Goal: Find specific page/section: Find specific page/section

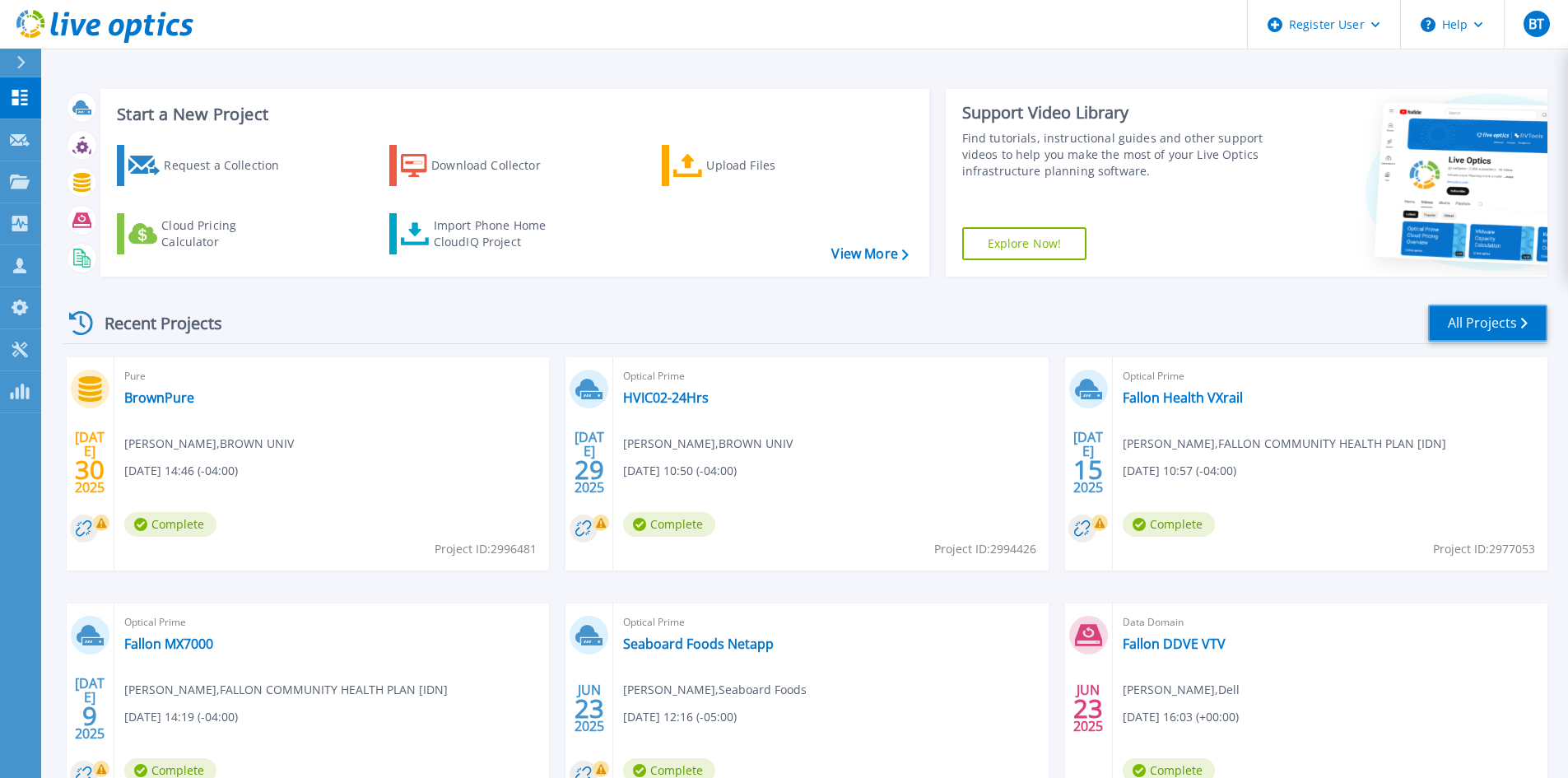
click at [1442, 310] on link "All Projects" at bounding box center [1487, 323] width 119 height 37
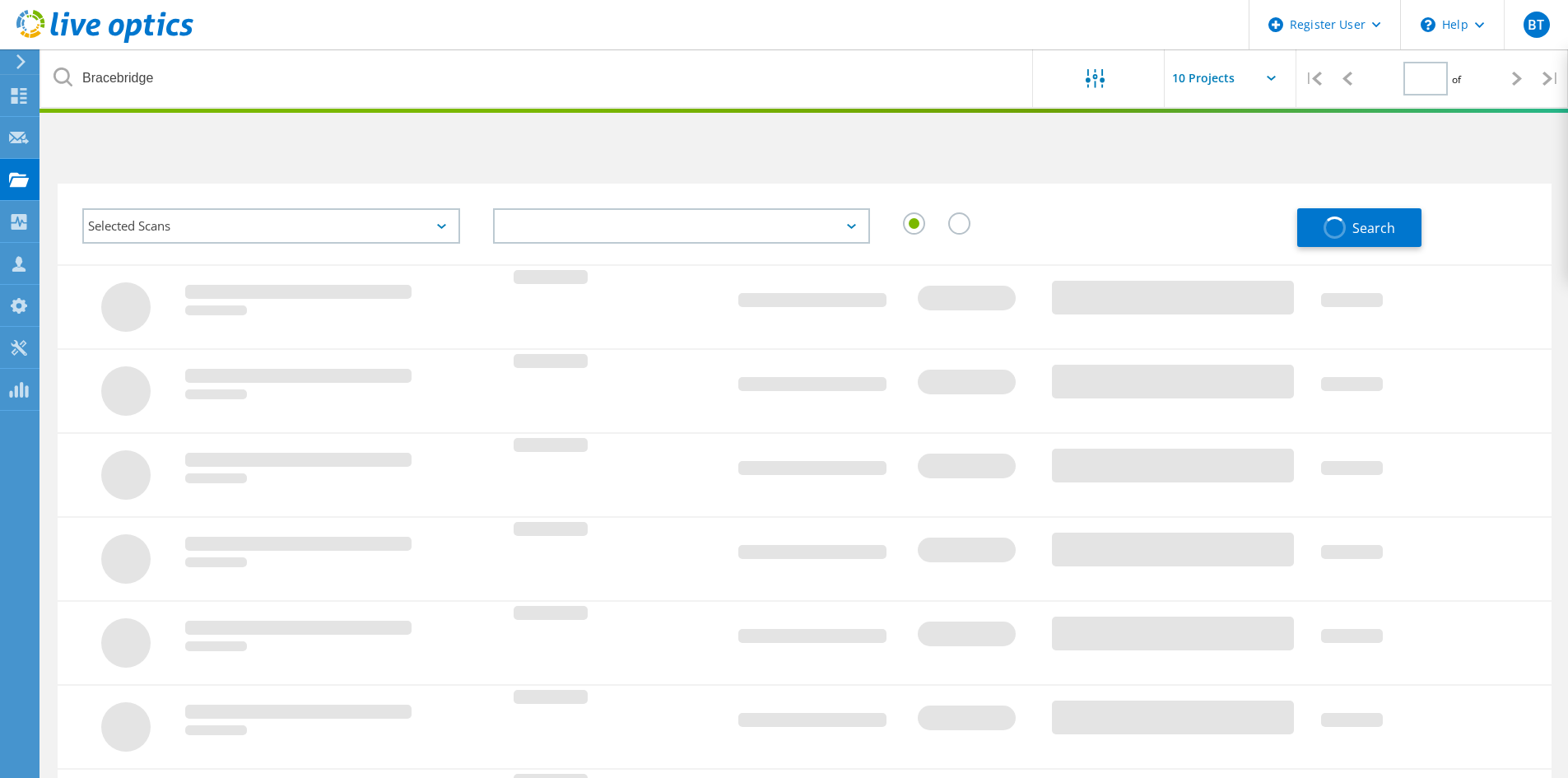
type input "1"
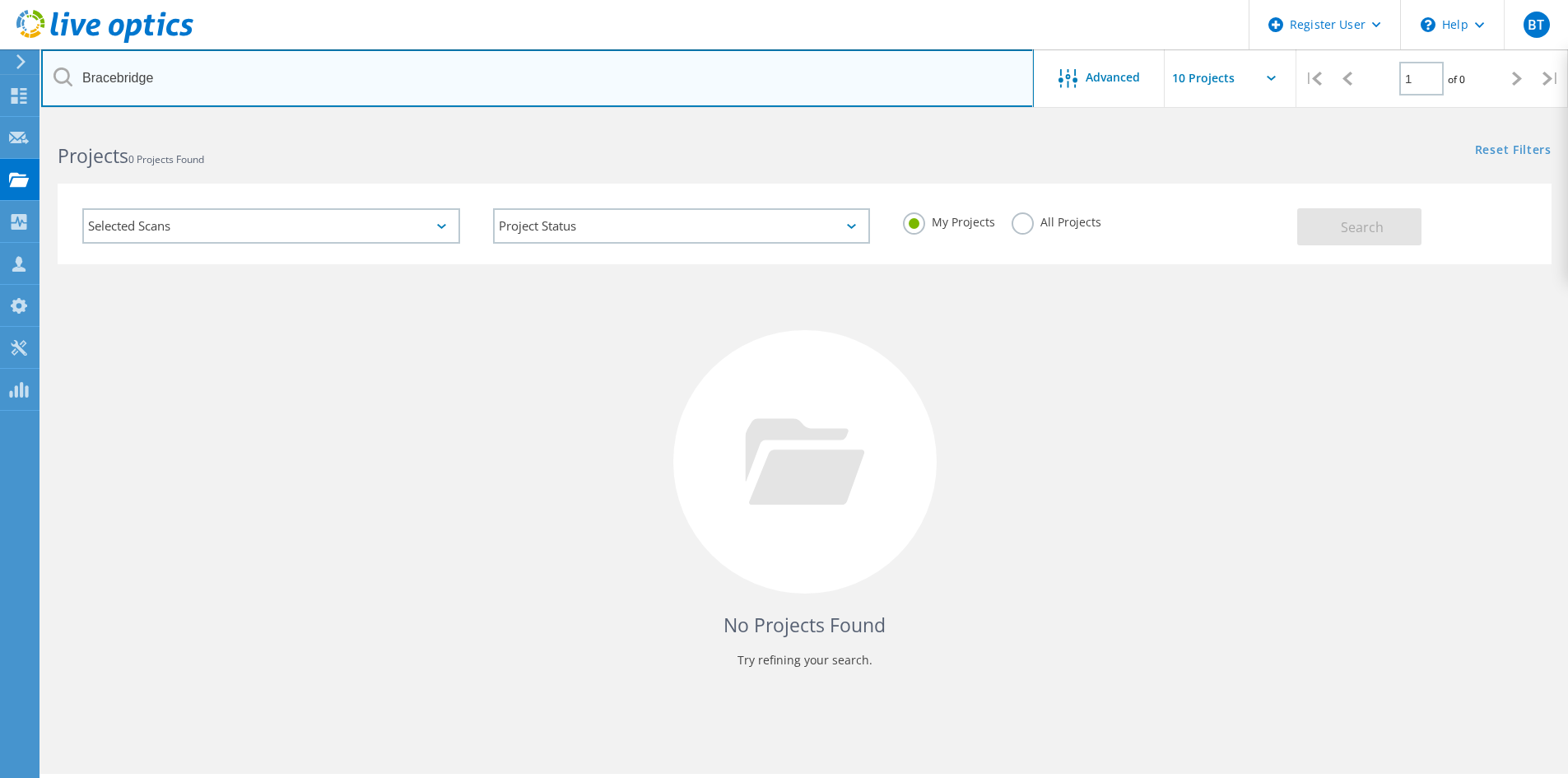
click at [499, 102] on input "Bracebridge" at bounding box center [538, 78] width 993 height 58
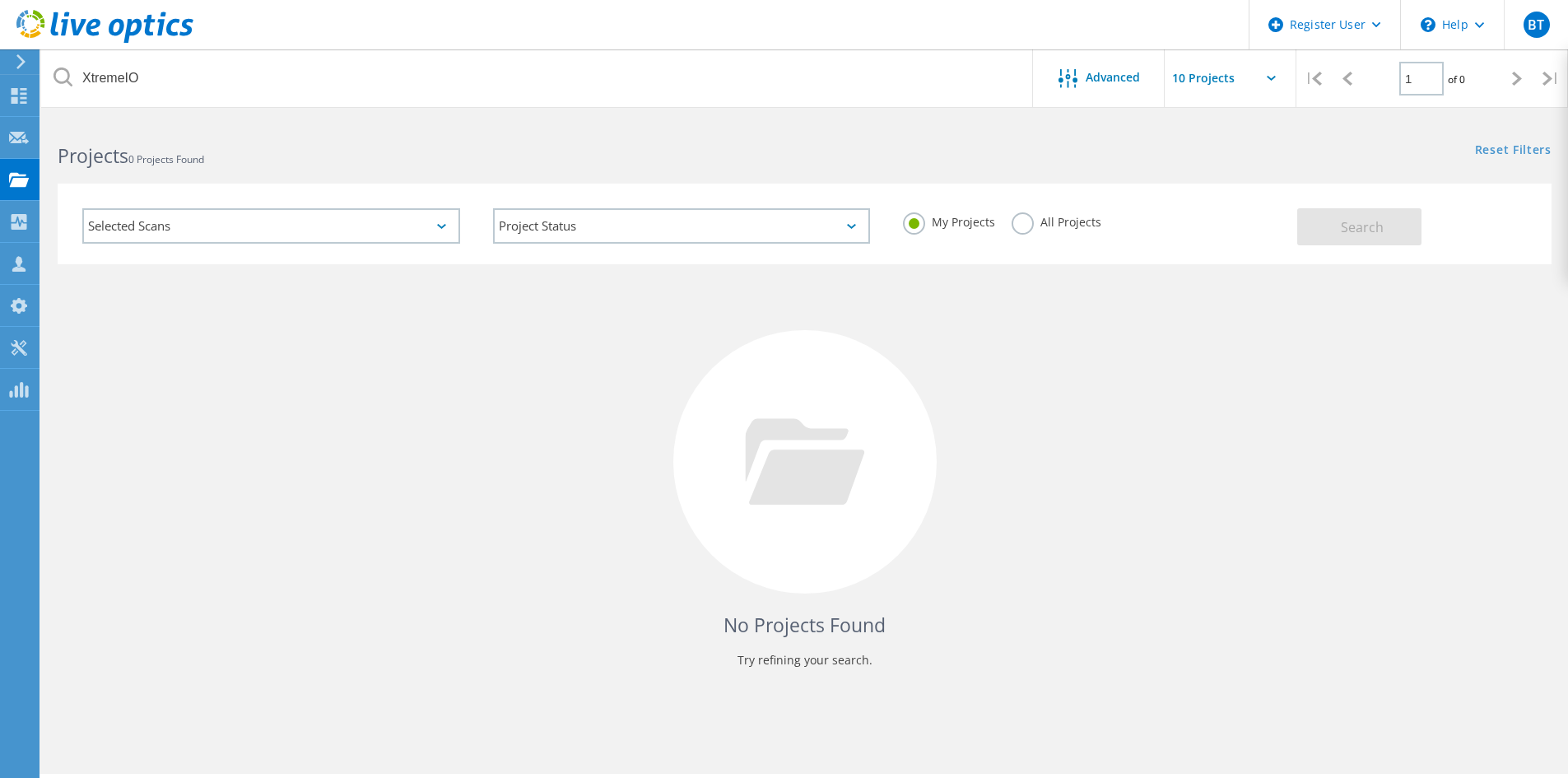
click at [1026, 228] on label "All Projects" at bounding box center [1056, 220] width 89 height 15
click at [0, 0] on input "All Projects" at bounding box center [0, 0] width 0 height 0
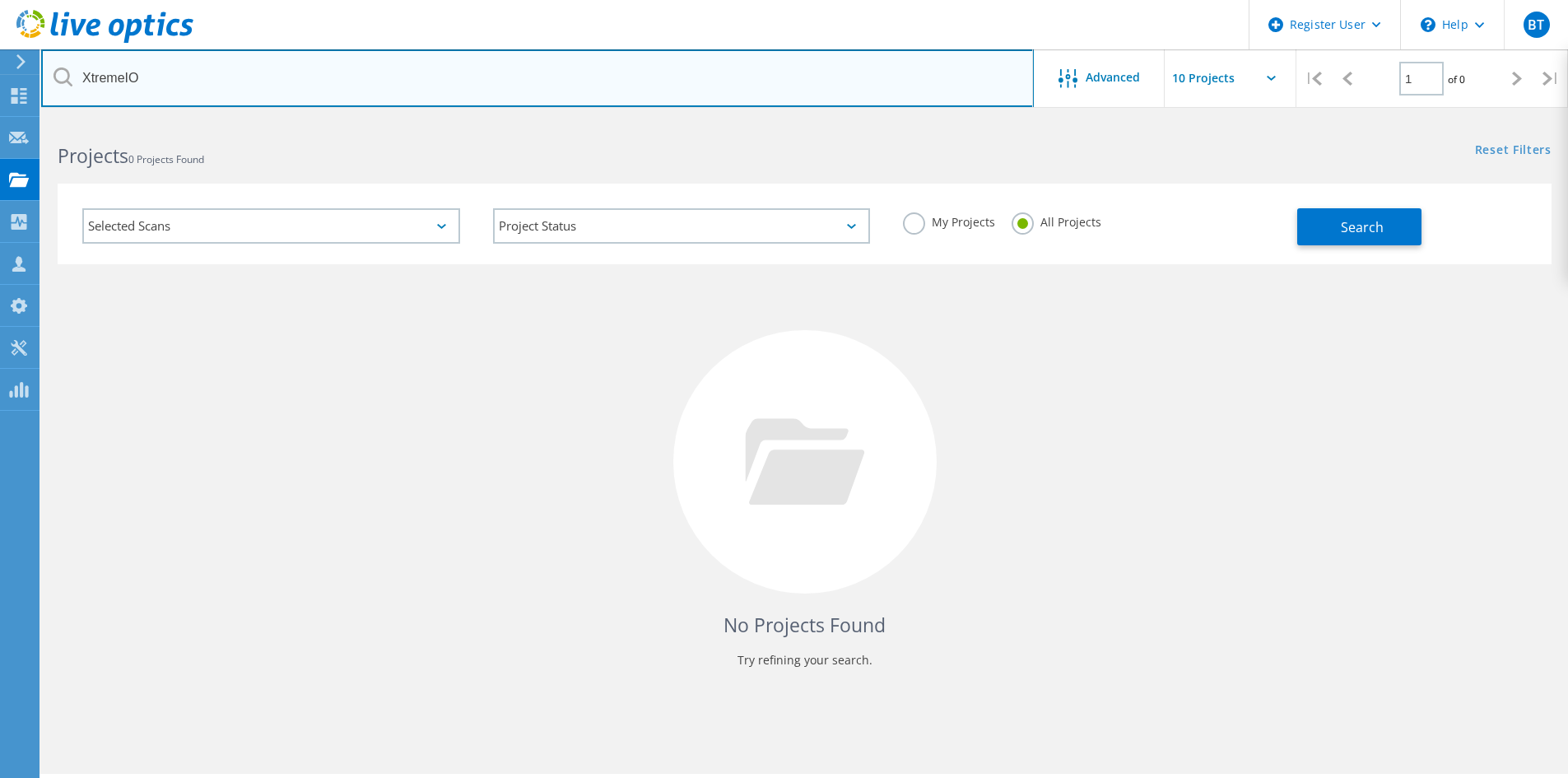
click at [528, 93] on input "XtremeIO" at bounding box center [538, 78] width 993 height 58
type input "XIO"
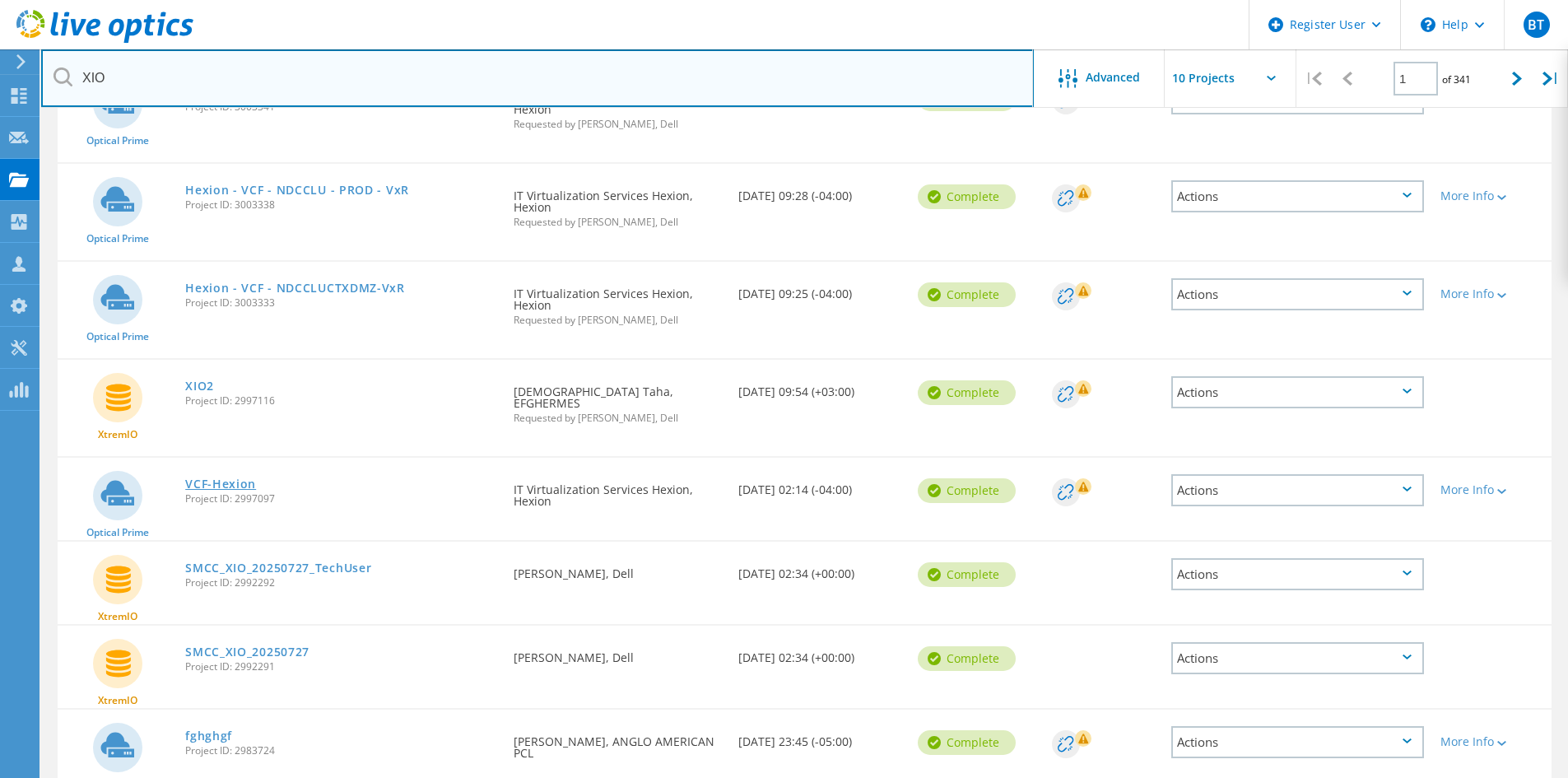
scroll to position [247, 0]
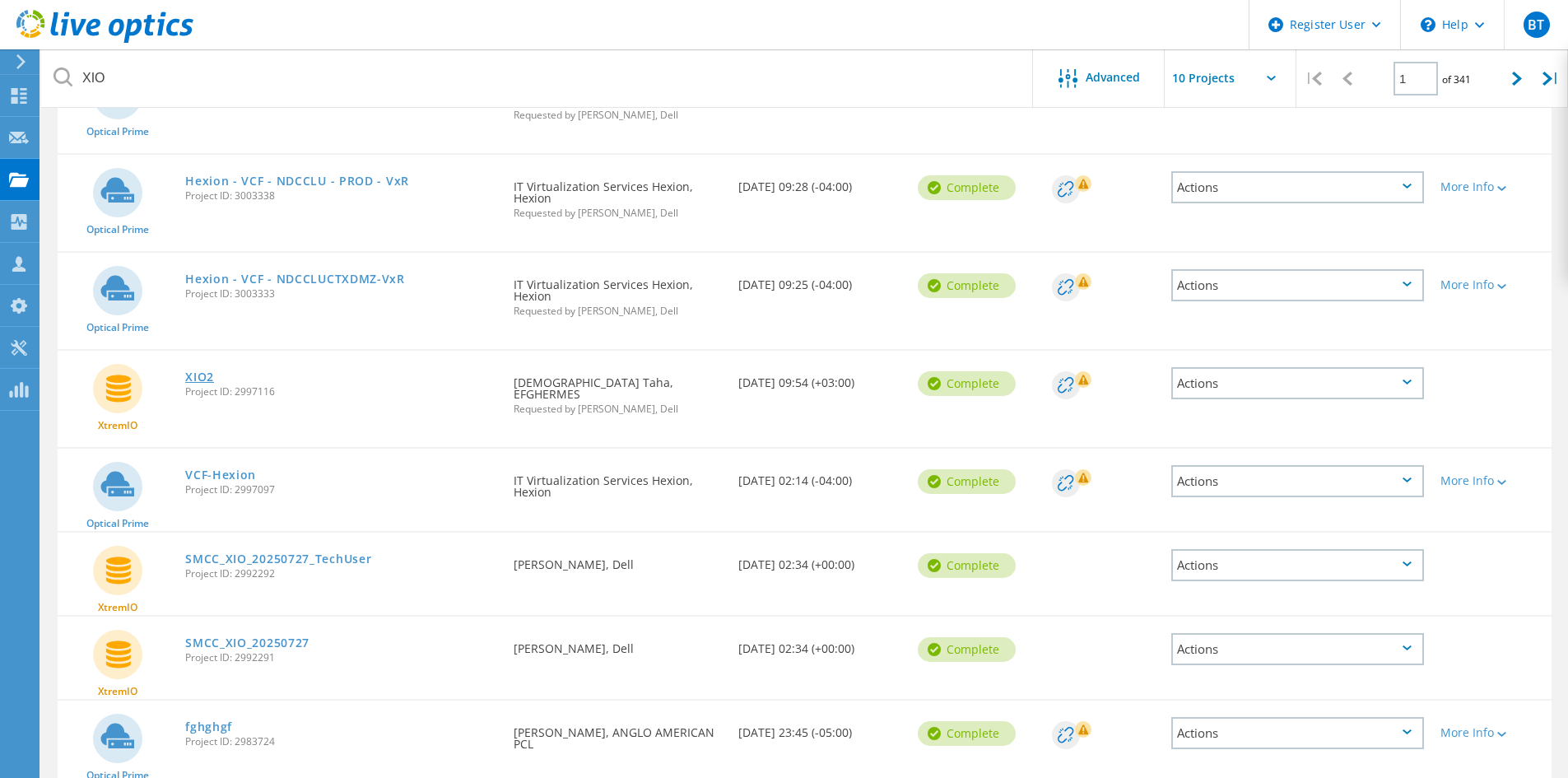
click at [195, 380] on link "XIO2" at bounding box center [200, 377] width 29 height 12
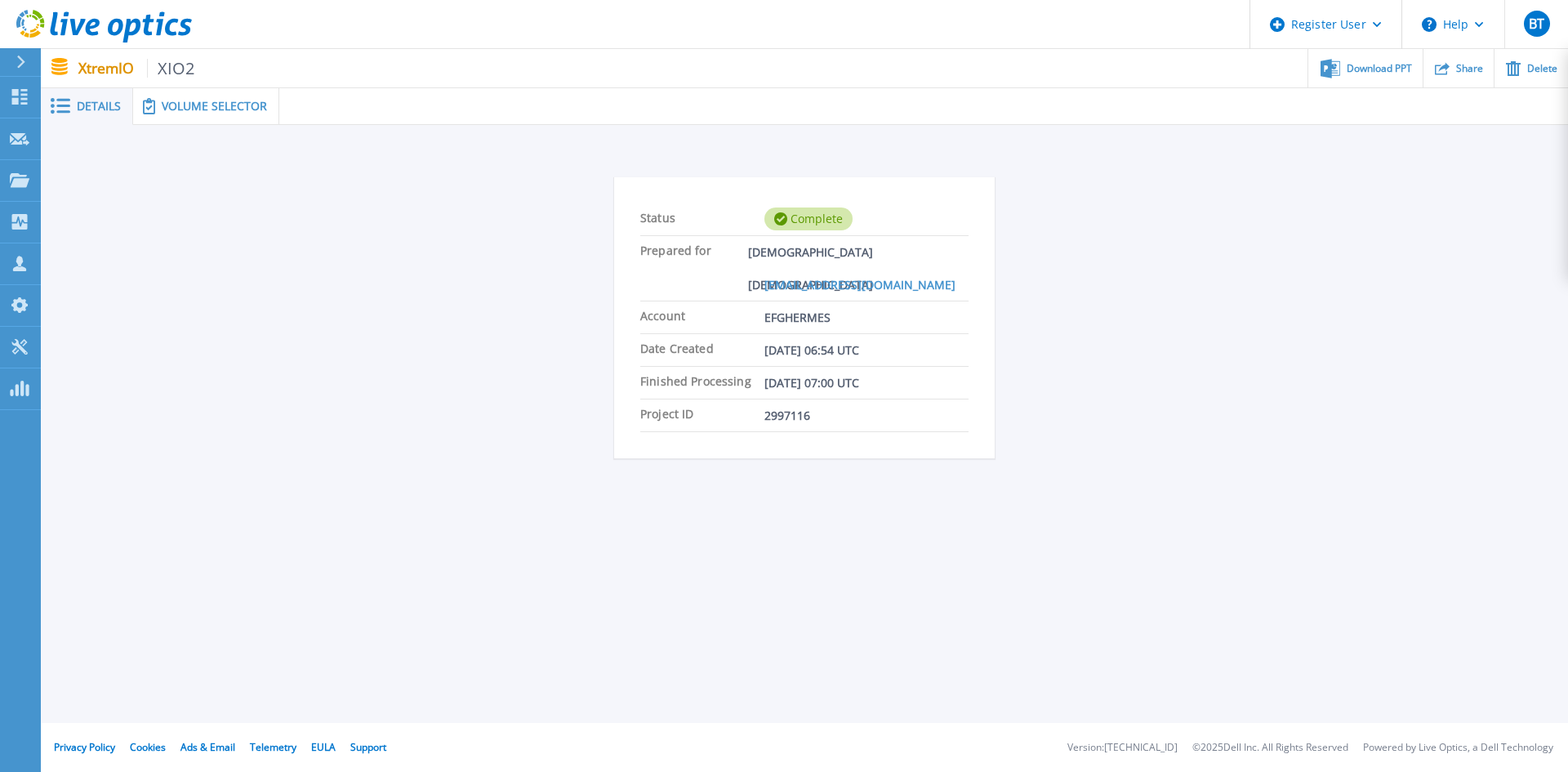
click at [174, 112] on span "Volume Selector" at bounding box center [214, 106] width 106 height 11
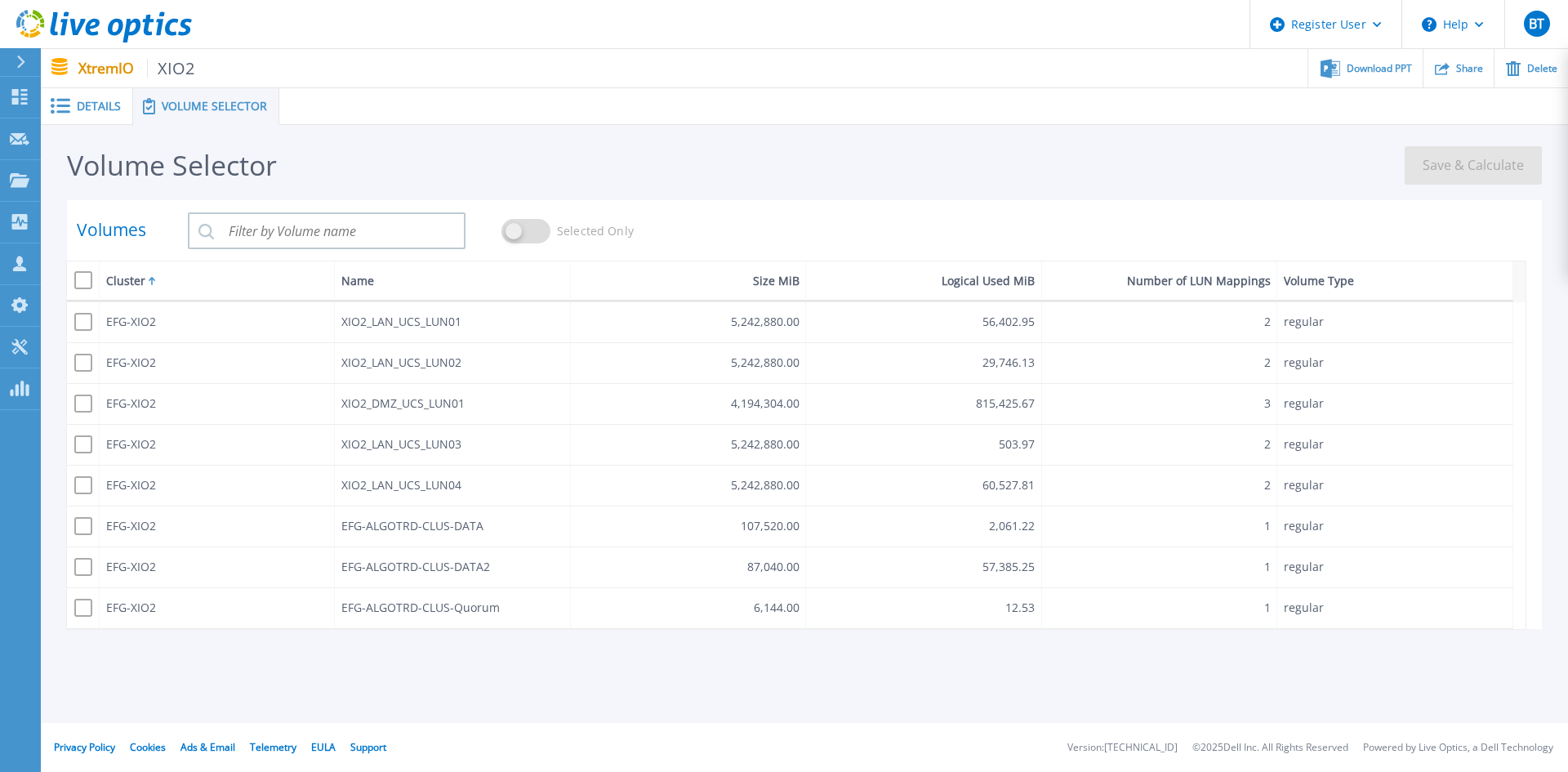
click at [94, 105] on span "Details" at bounding box center [99, 106] width 44 height 11
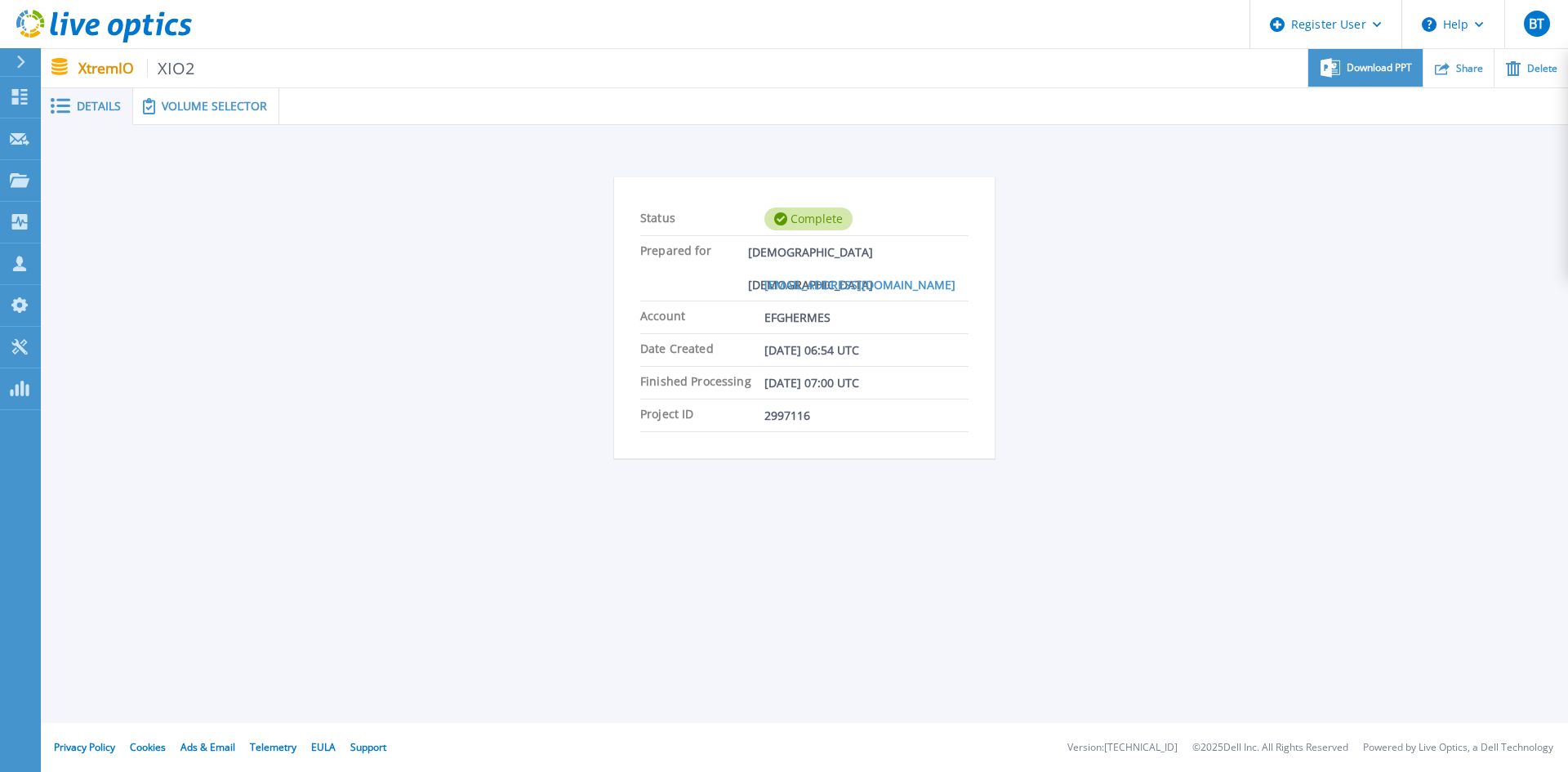
click at [1391, 84] on div "Download PPT" at bounding box center [1364, 68] width 113 height 38
click at [184, 114] on div "Volume Selector" at bounding box center [206, 107] width 146 height 37
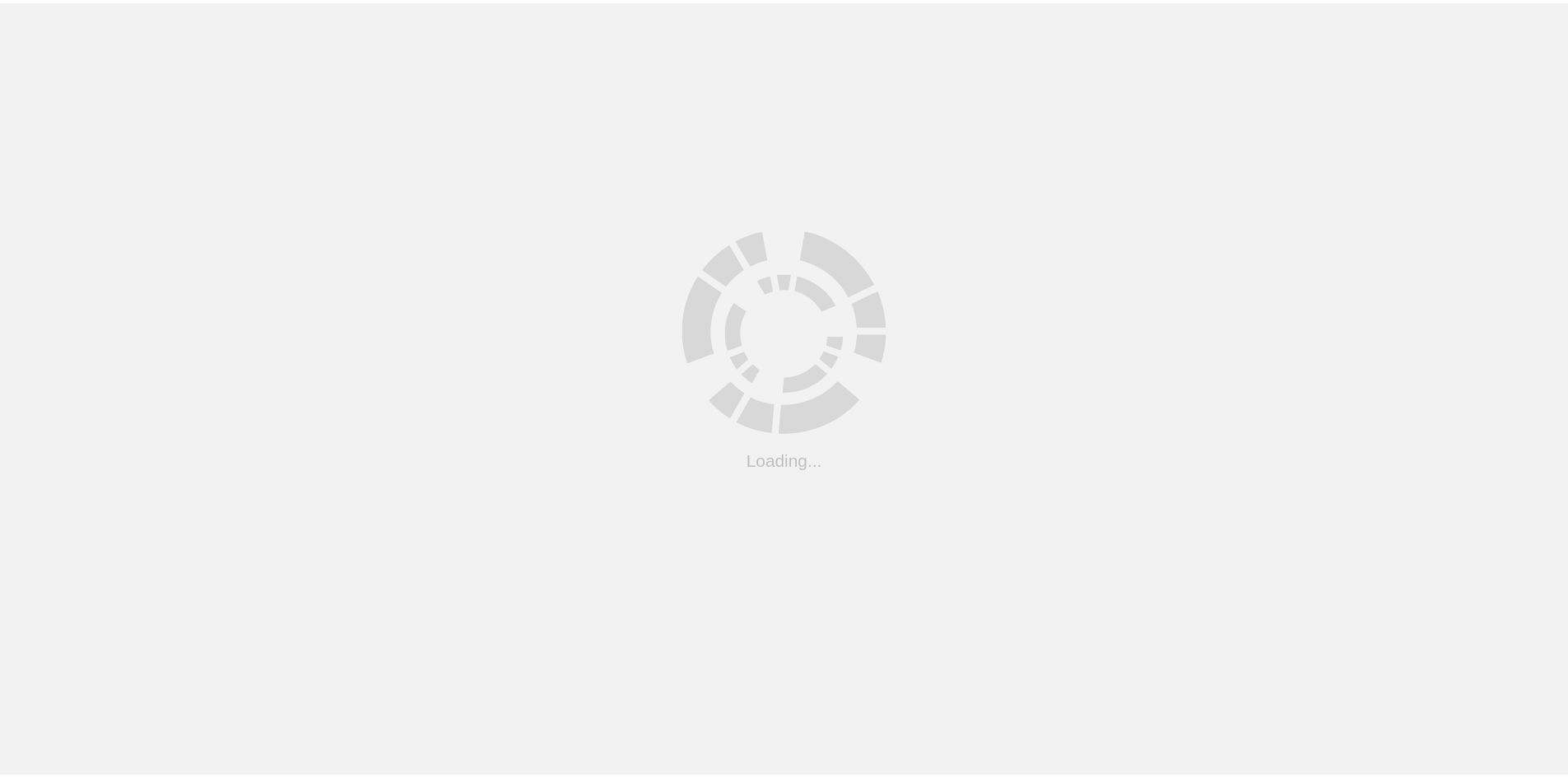
scroll to position [45, 0]
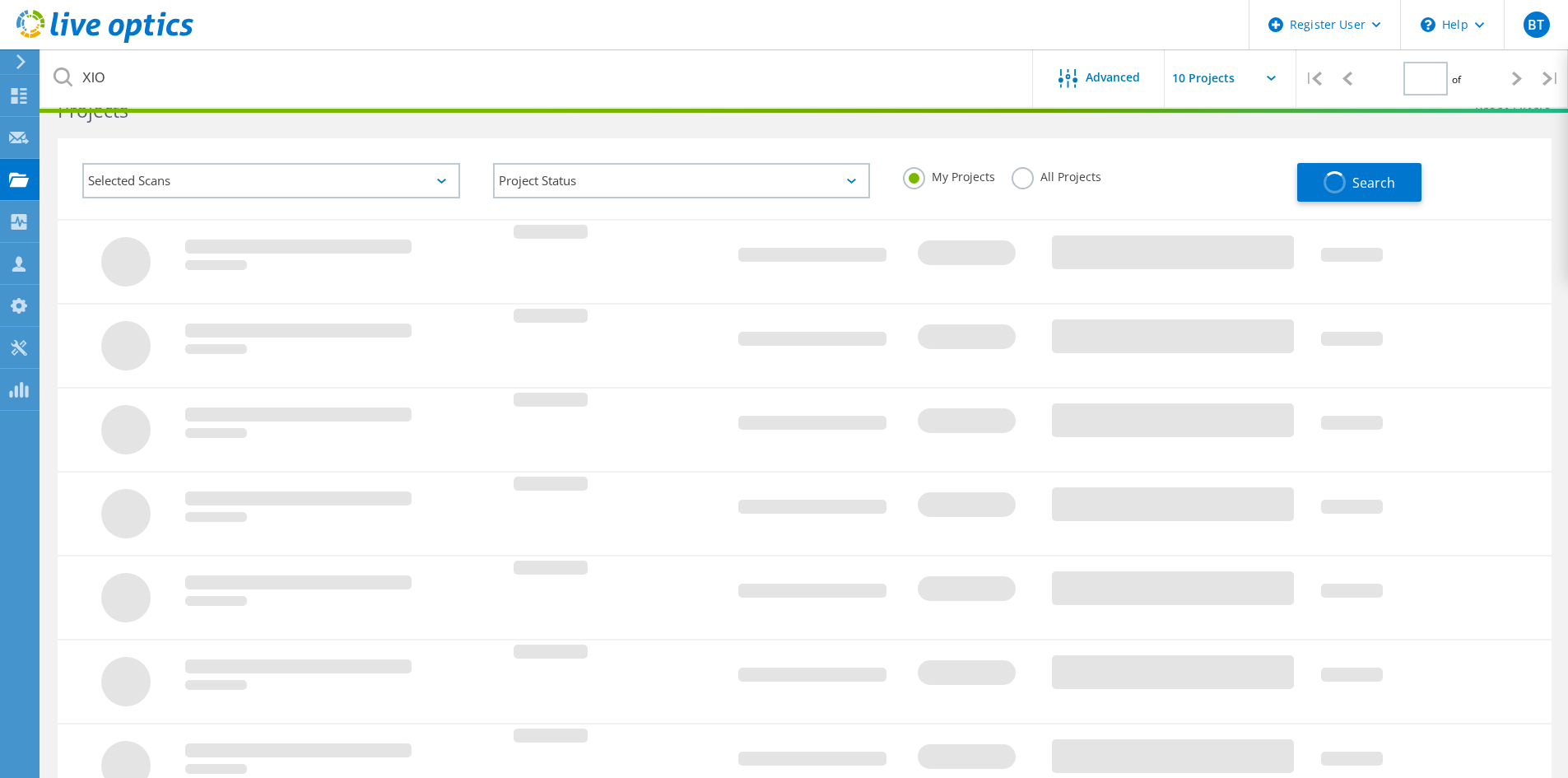
type input "1"
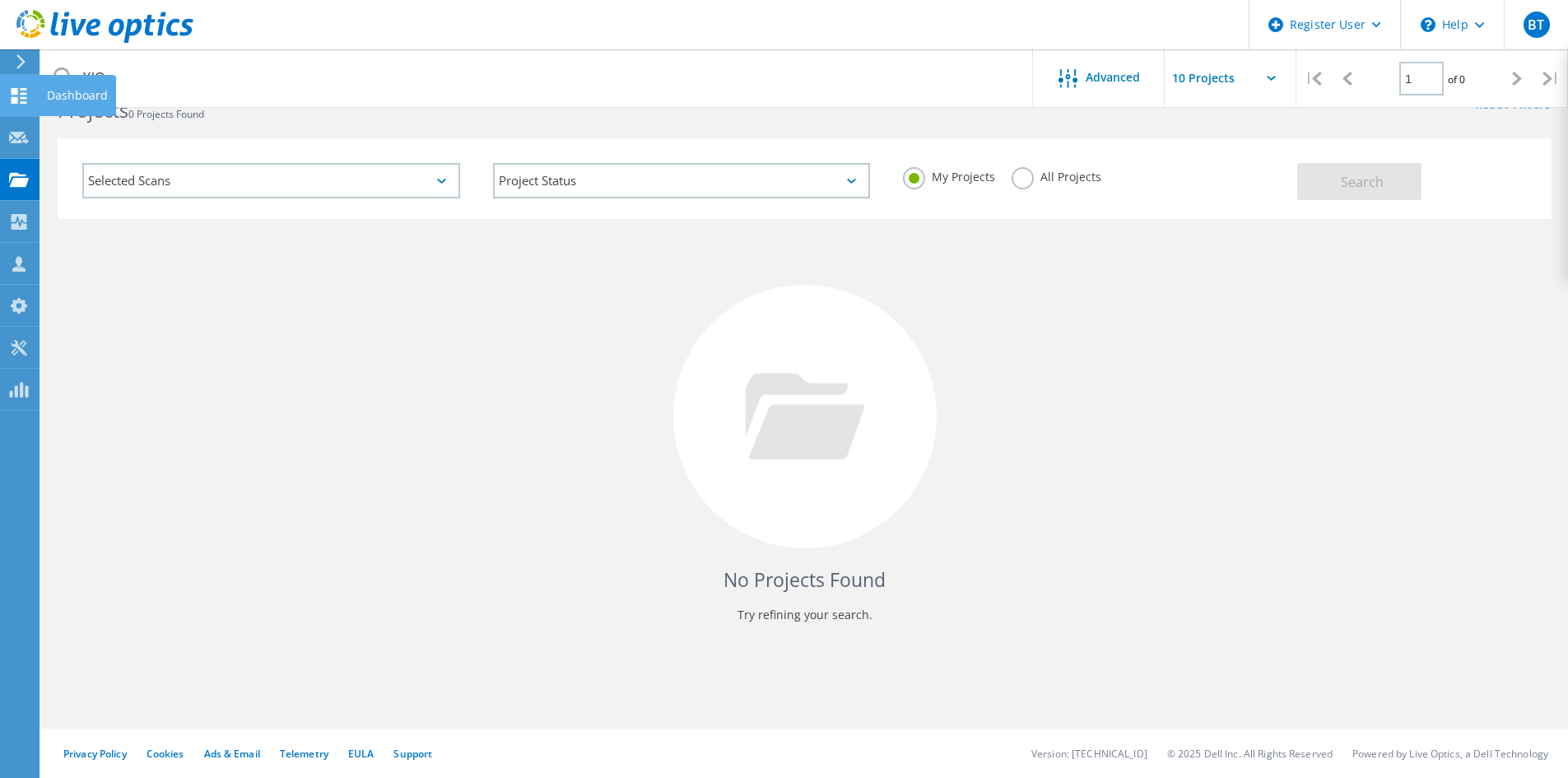
click at [22, 89] on use at bounding box center [19, 96] width 15 height 15
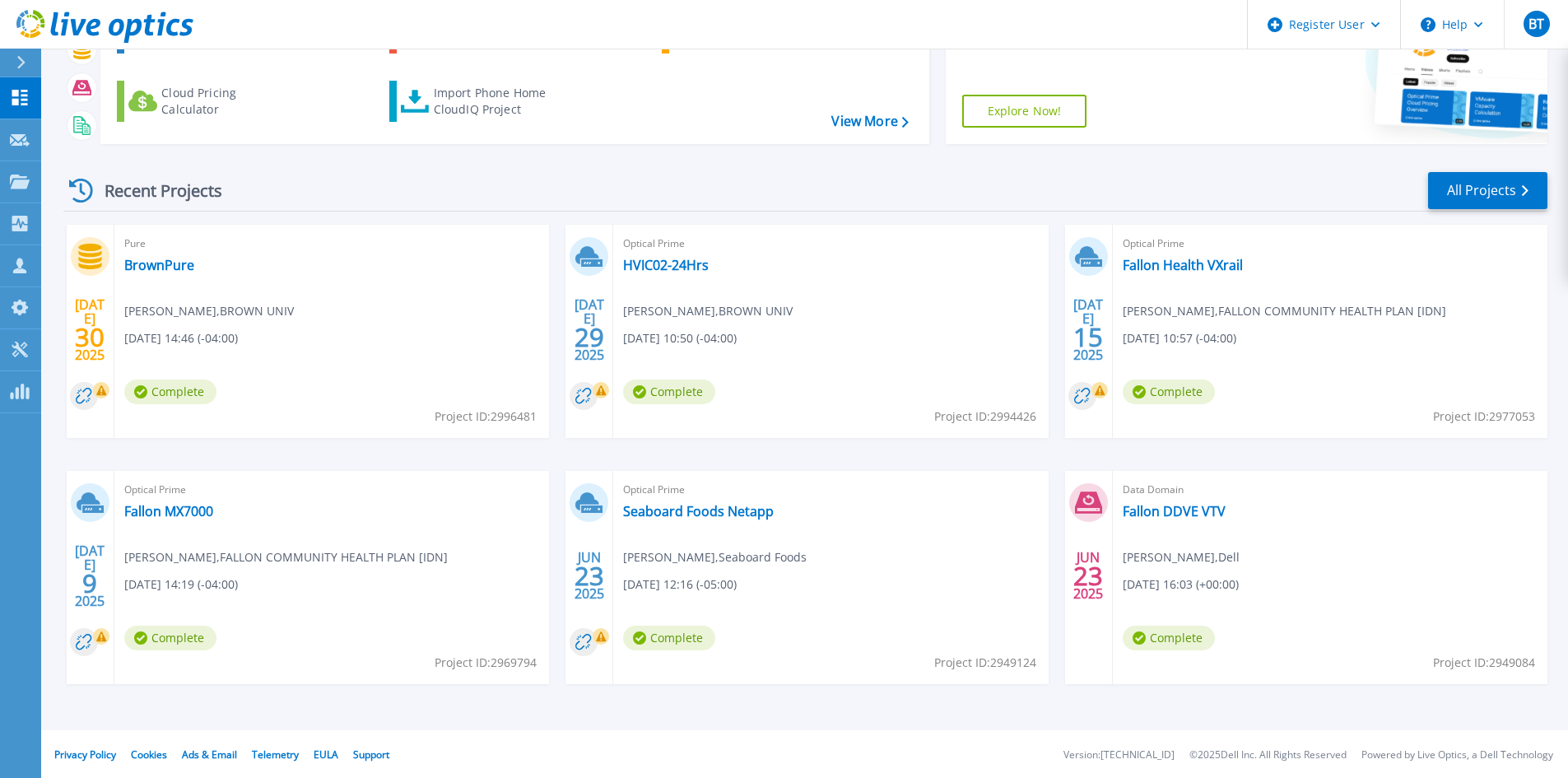
scroll to position [134, 0]
